Goal: Find specific page/section: Find specific page/section

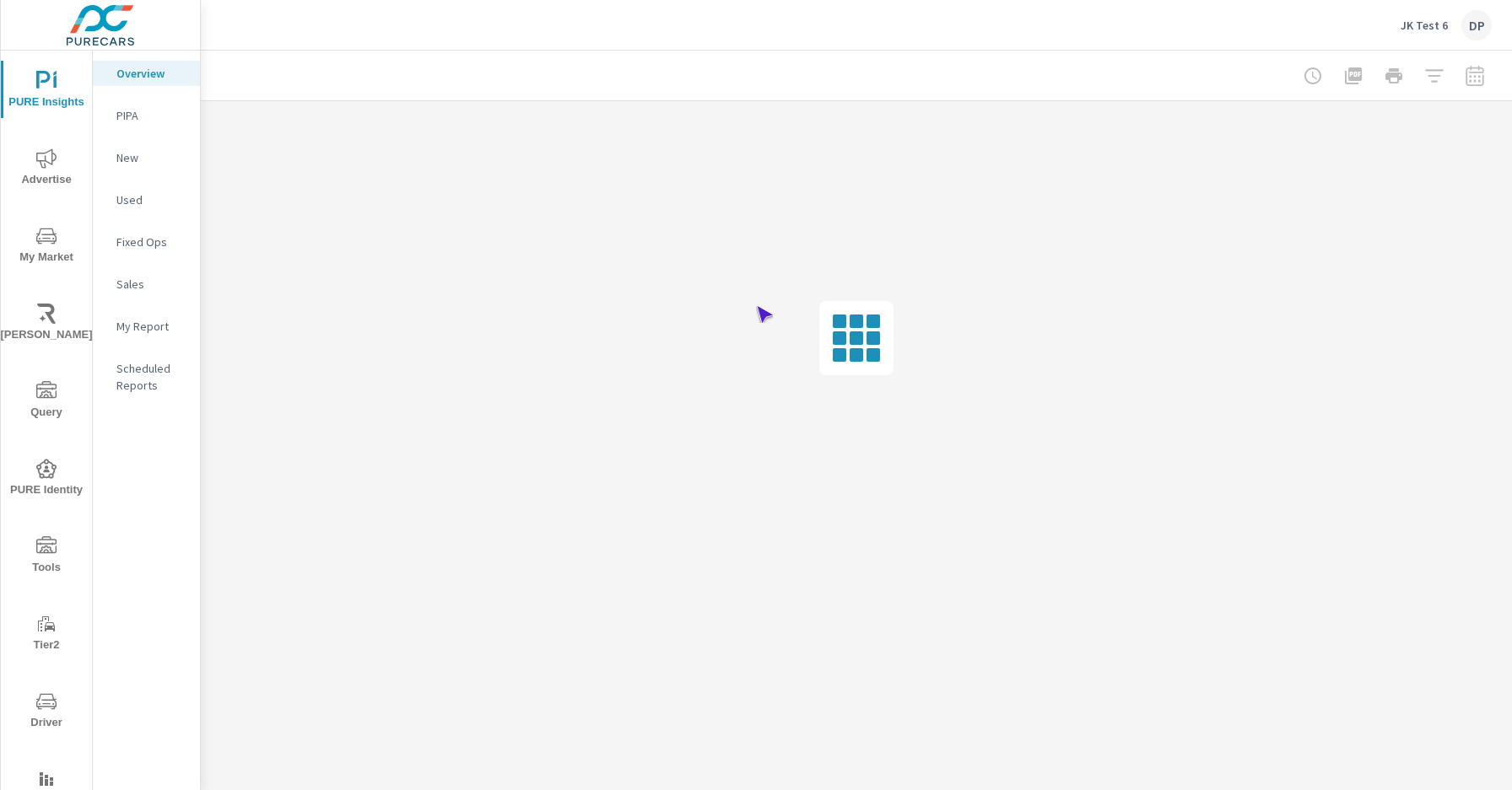
click at [43, 712] on span "Driver" at bounding box center [46, 712] width 81 height 42
